Goal: Find specific page/section: Find specific page/section

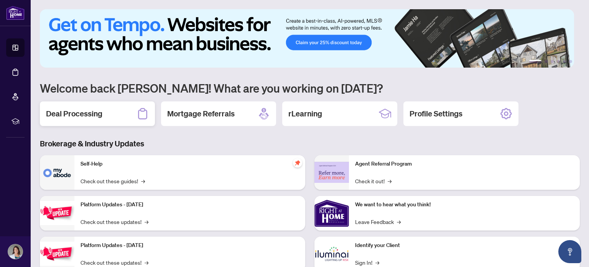
click at [95, 115] on h2 "Deal Processing" at bounding box center [74, 113] width 56 height 11
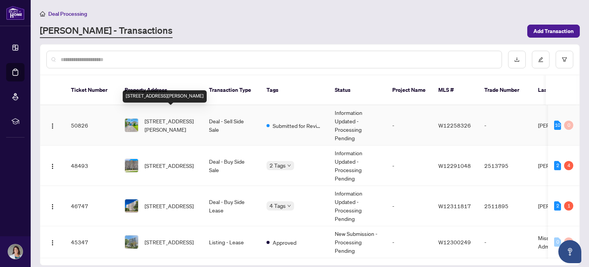
click at [161, 122] on span "[STREET_ADDRESS][PERSON_NAME]" at bounding box center [171, 125] width 52 height 17
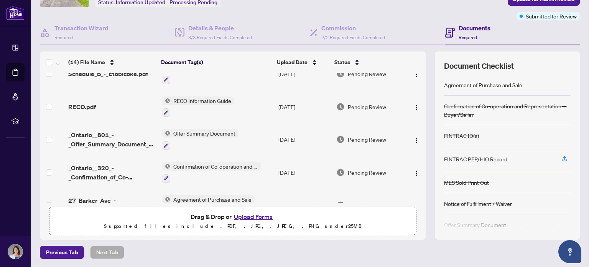
scroll to position [302, 0]
